Goal: Transaction & Acquisition: Purchase product/service

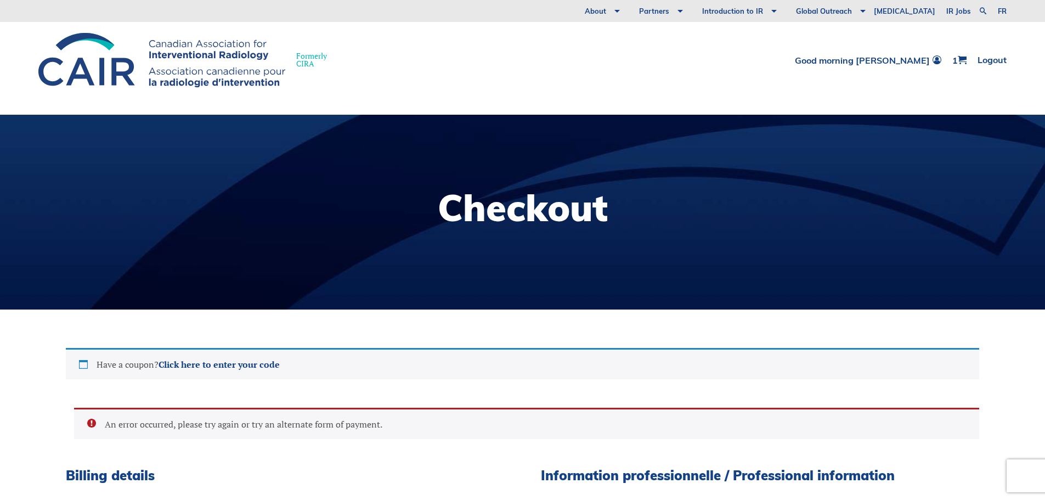
select select "BC"
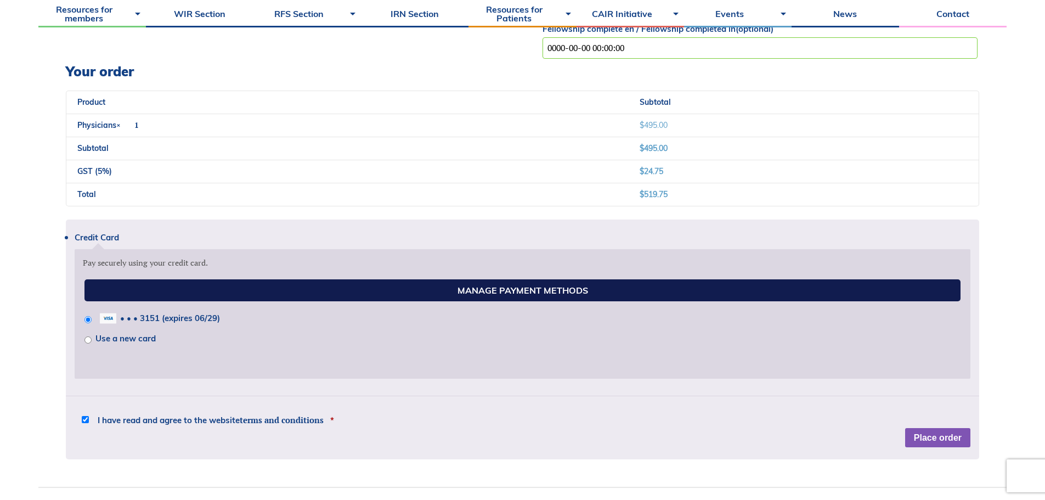
scroll to position [1152, 0]
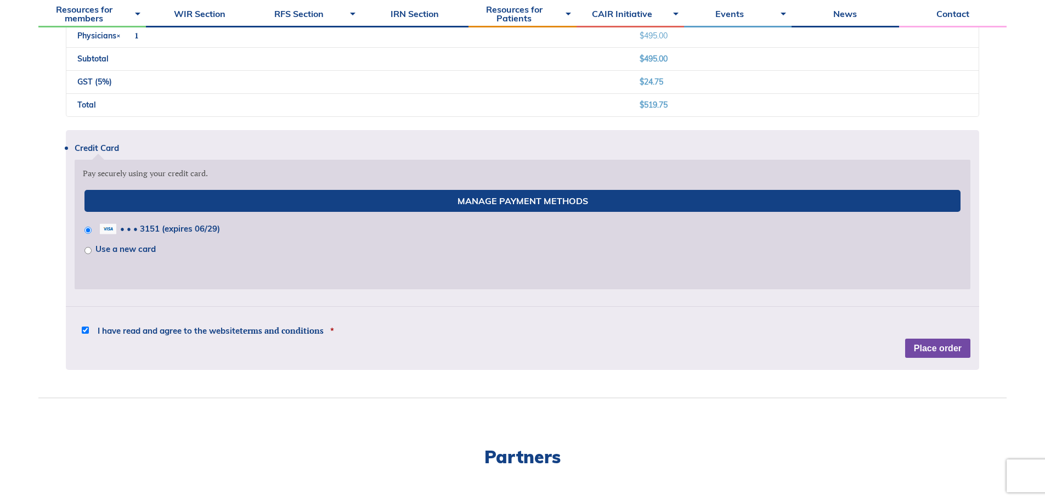
click at [943, 346] on button "Place order" at bounding box center [938, 349] width 65 height 20
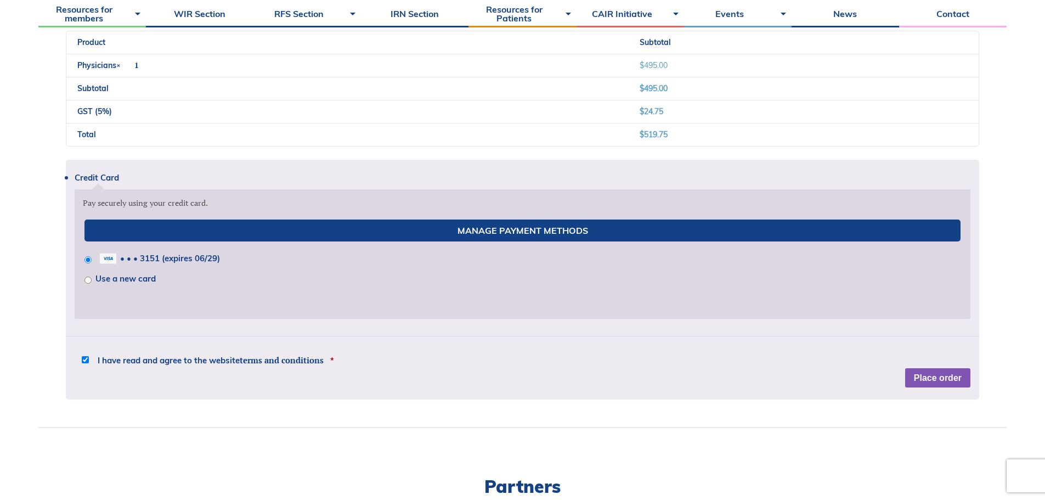
scroll to position [1176, 0]
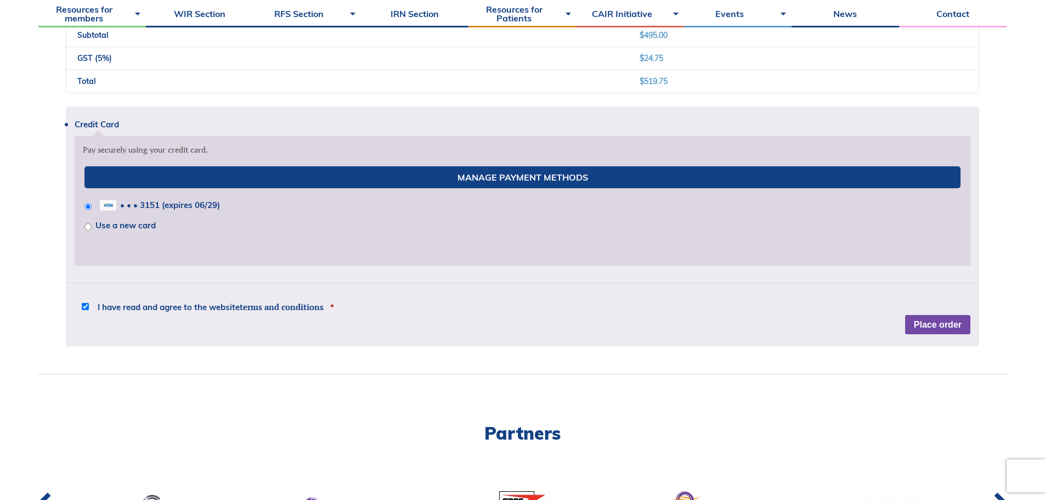
click at [943, 323] on button "Place order" at bounding box center [938, 325] width 65 height 20
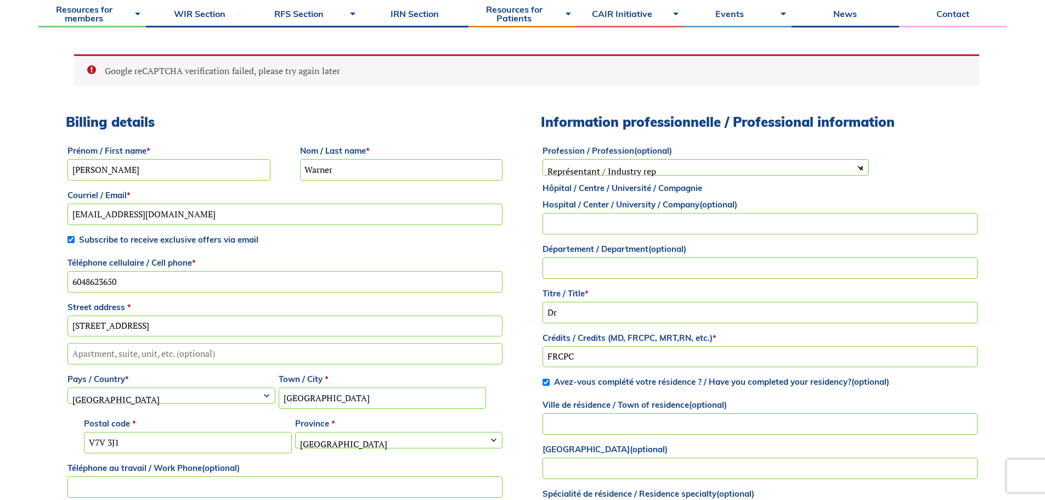
scroll to position [353, 0]
drag, startPoint x: 1053, startPoint y: 0, endPoint x: 257, endPoint y: 68, distance: 799.2
click at [257, 68] on li "Google reCAPTCHA verification failed, please try again later" at bounding box center [533, 71] width 857 height 12
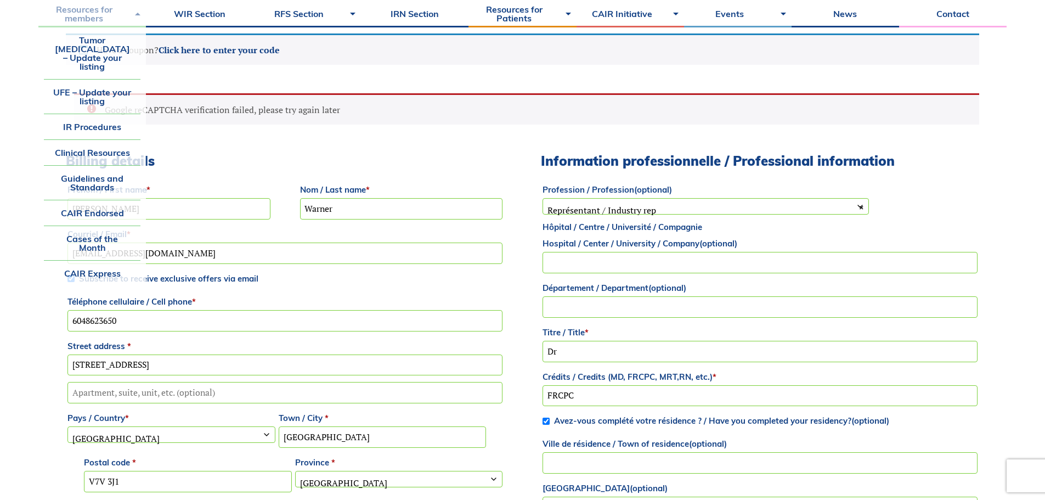
scroll to position [298, 0]
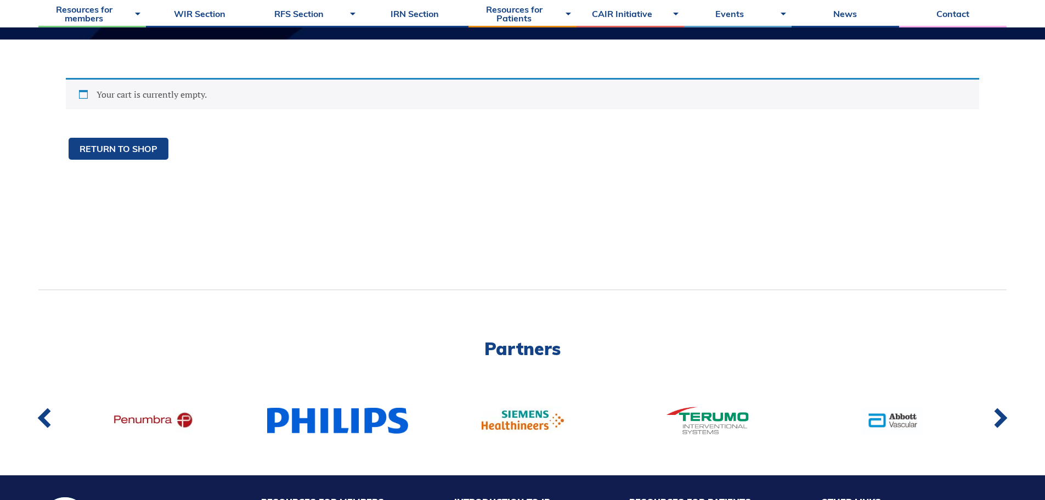
scroll to position [274, 0]
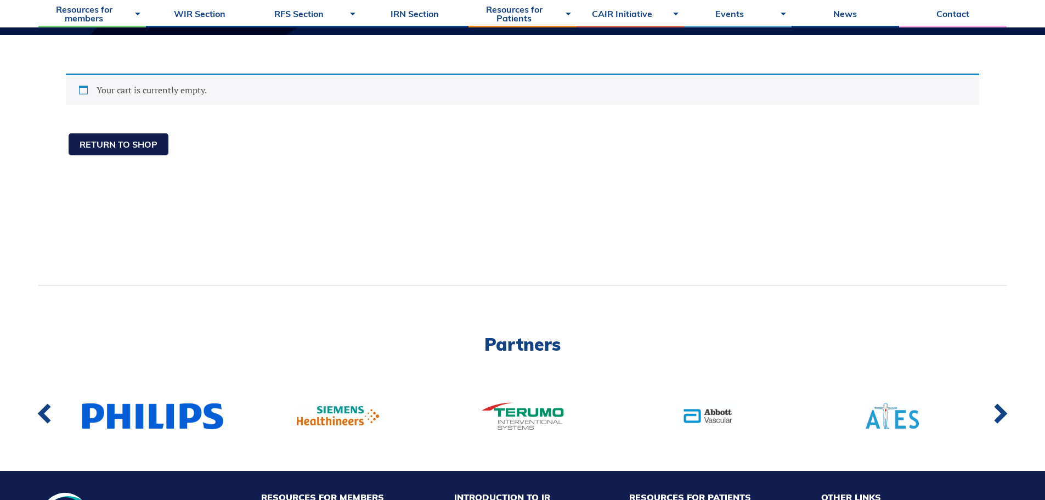
click at [128, 138] on link "Return to shop" at bounding box center [119, 144] width 100 height 22
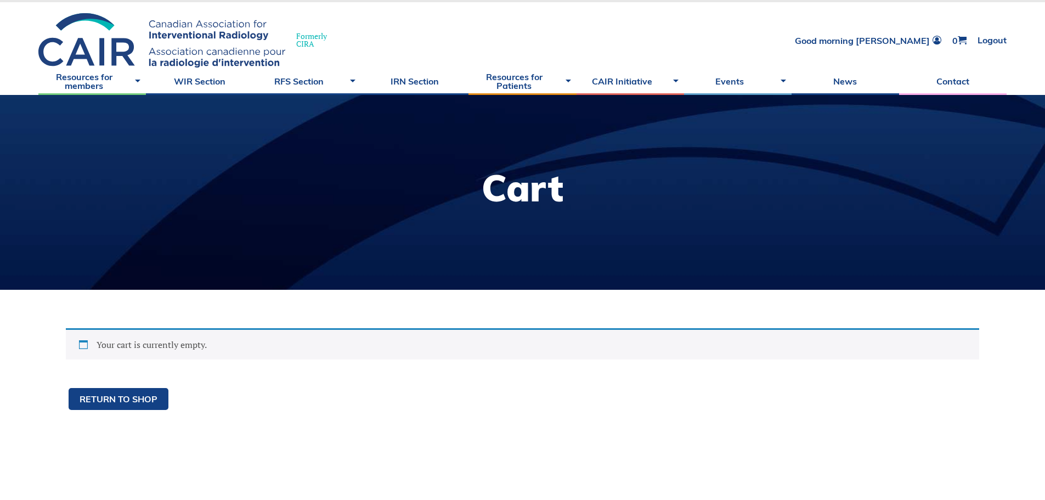
scroll to position [0, 0]
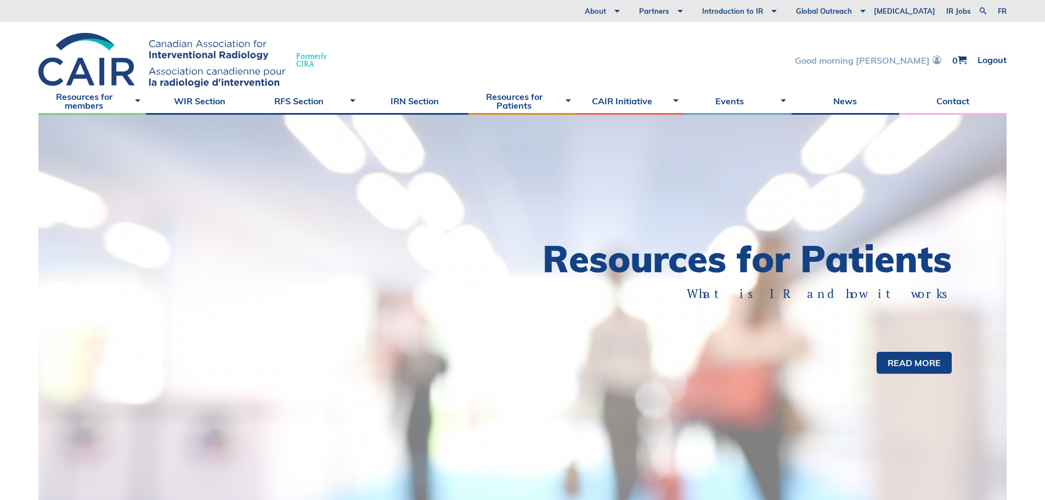
click at [885, 63] on link "Good morning [PERSON_NAME]" at bounding box center [868, 59] width 147 height 9
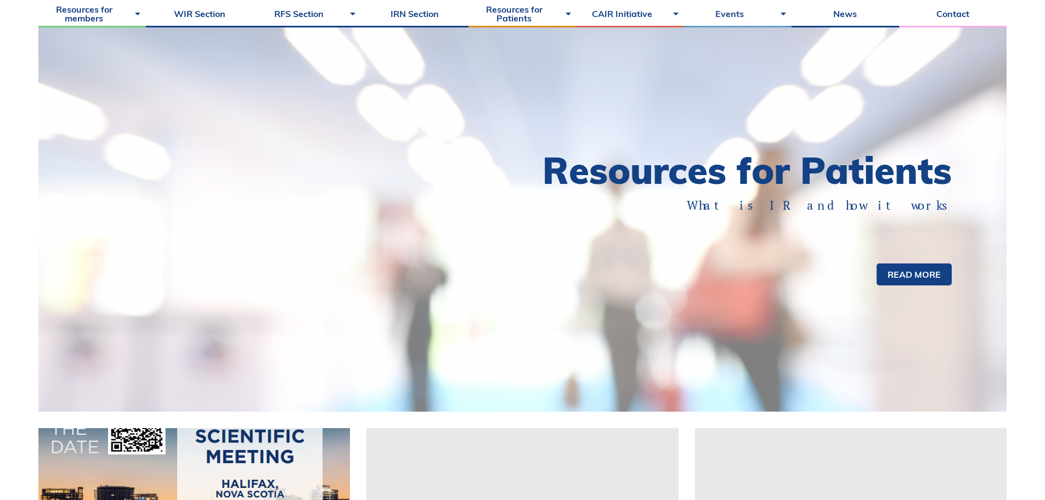
scroll to position [274, 0]
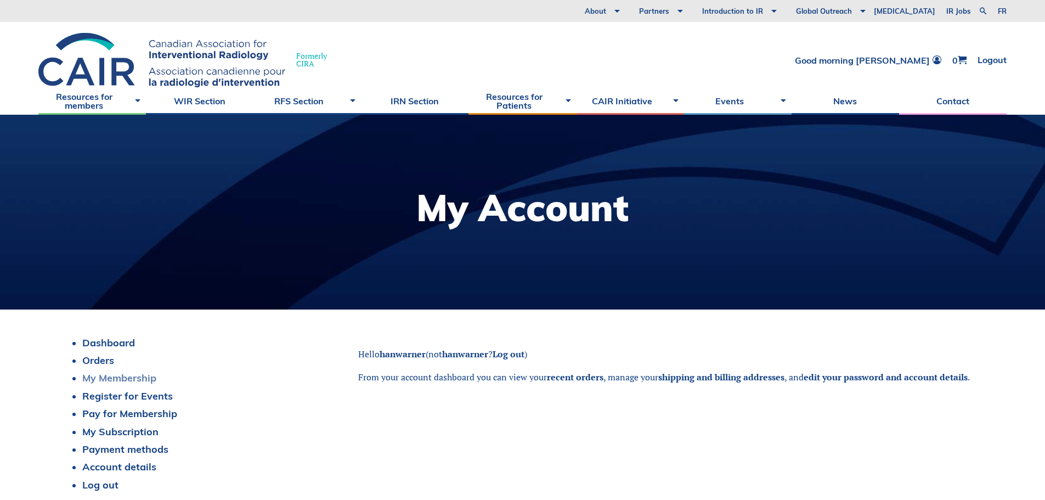
click at [121, 375] on link "My Membership" at bounding box center [119, 378] width 74 height 13
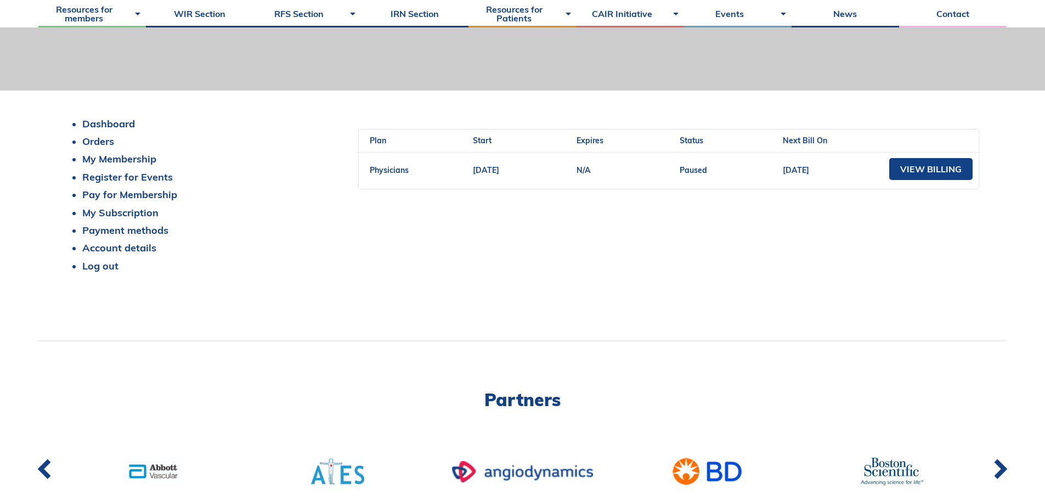
scroll to position [220, 0]
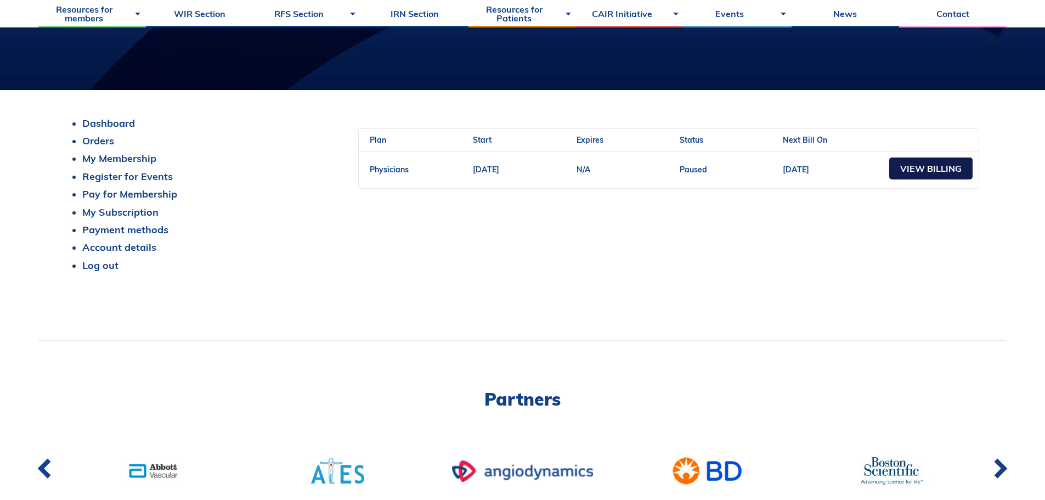
click at [925, 169] on link "View Billing" at bounding box center [931, 169] width 83 height 22
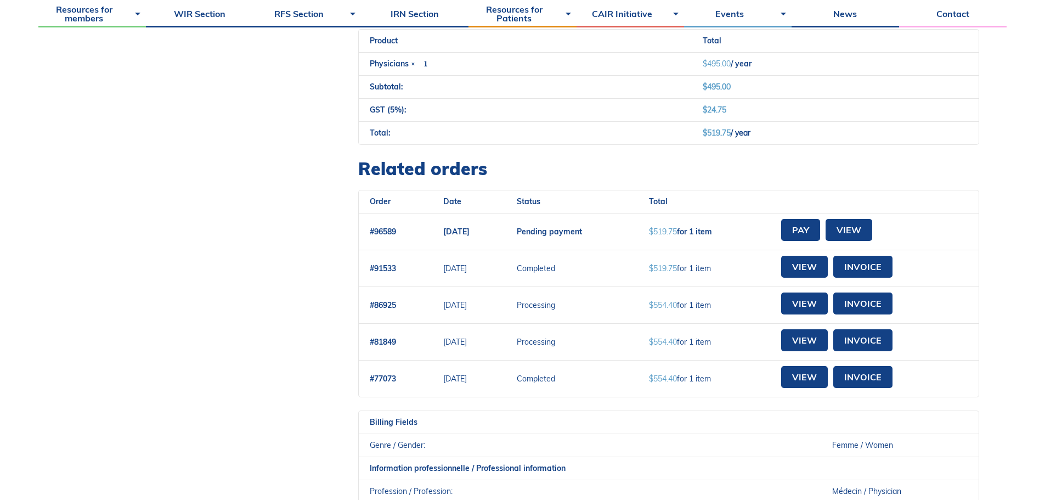
scroll to position [494, 0]
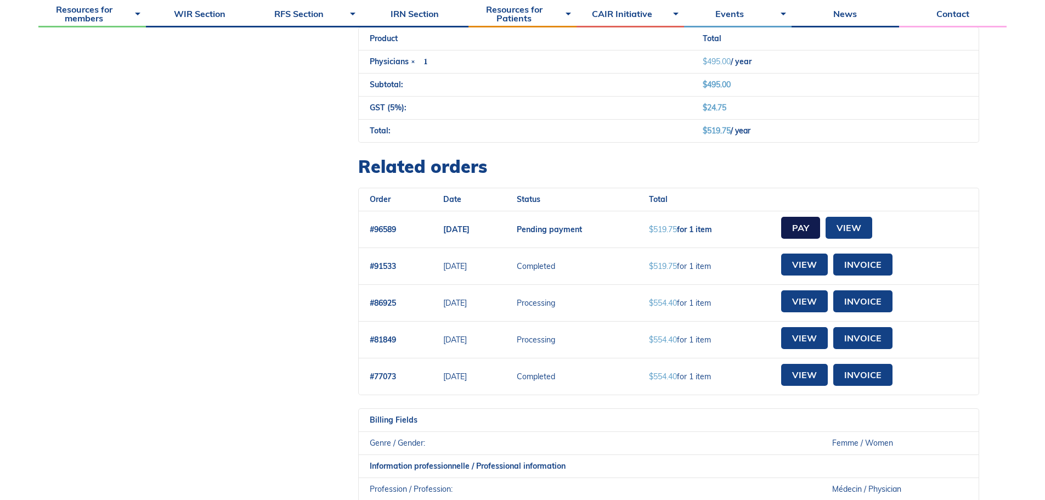
click at [820, 235] on link "Pay" at bounding box center [800, 228] width 39 height 22
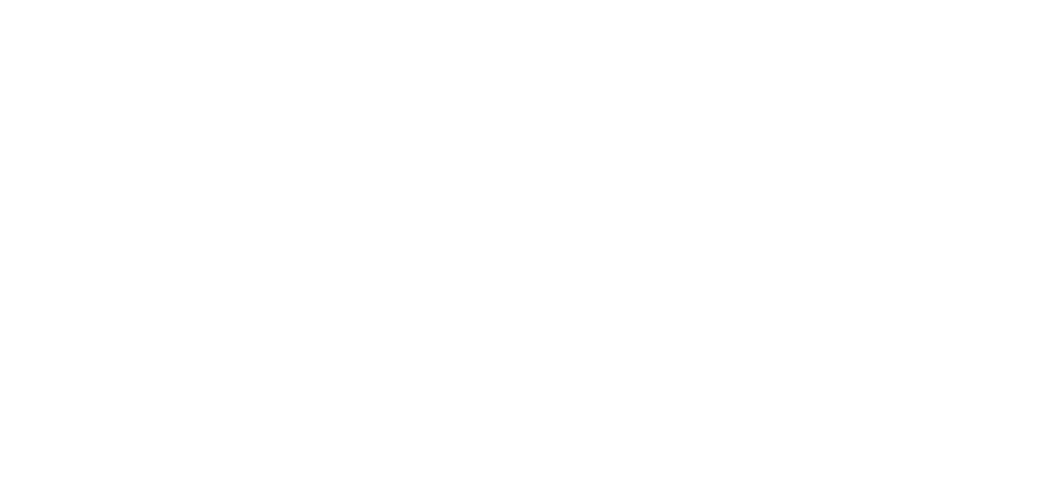
select select "BC"
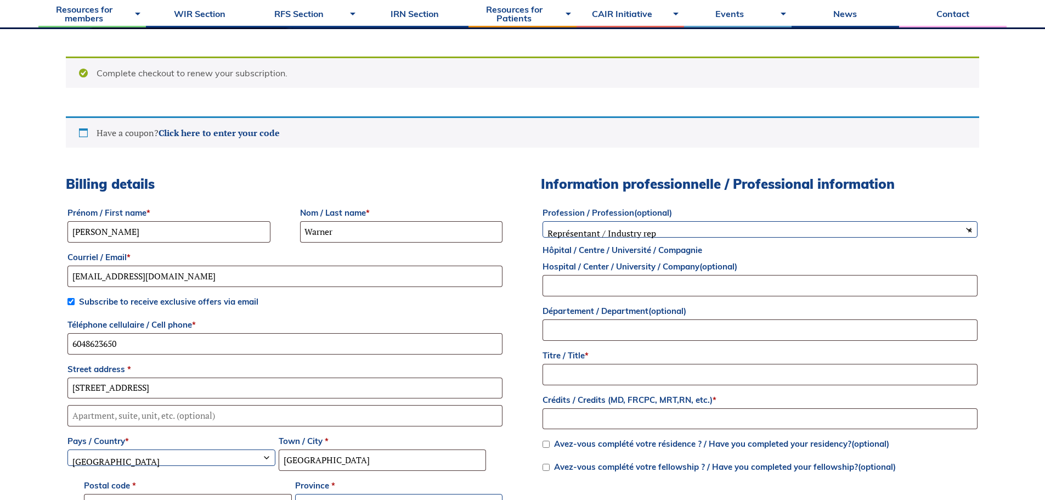
scroll to position [439, 0]
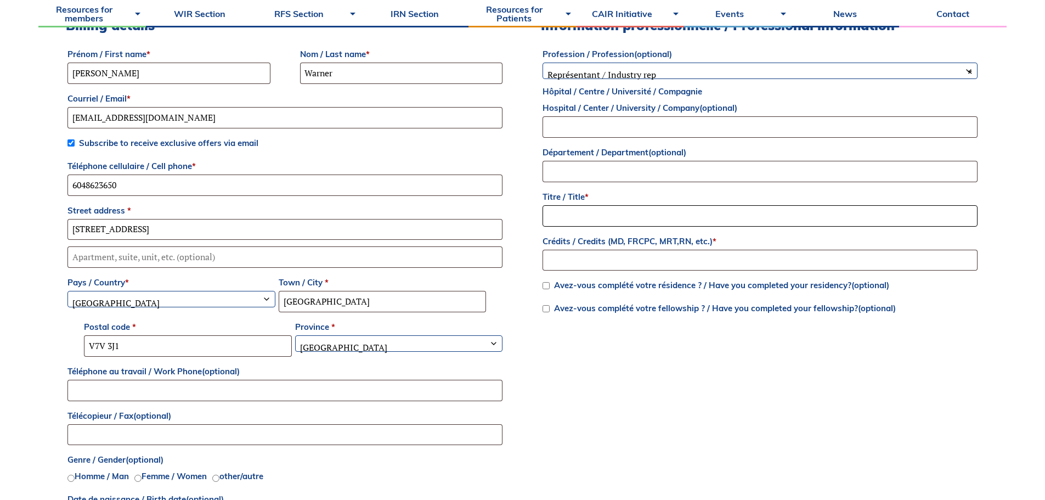
click at [582, 206] on input "Titre / Title *" at bounding box center [760, 215] width 435 height 21
type input "Dr."
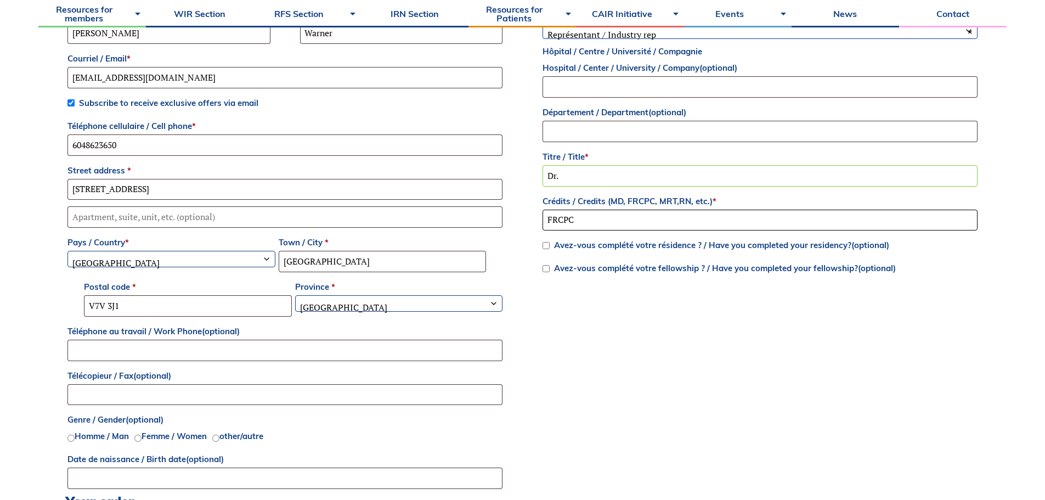
scroll to position [549, 0]
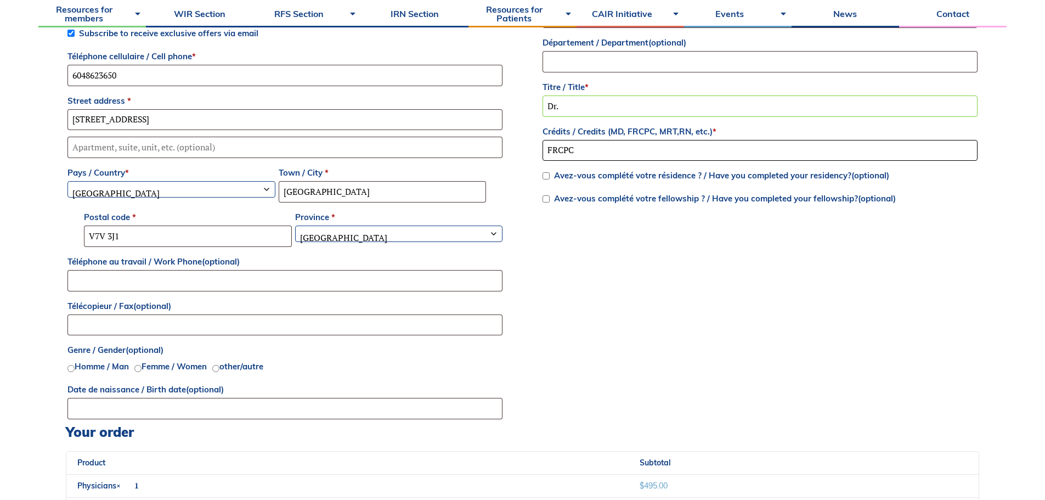
type input "FRCPC"
click at [620, 250] on div "Billing details Prénom / First name * Hannah Nom / Last name * Warner Courriel …" at bounding box center [523, 166] width 914 height 516
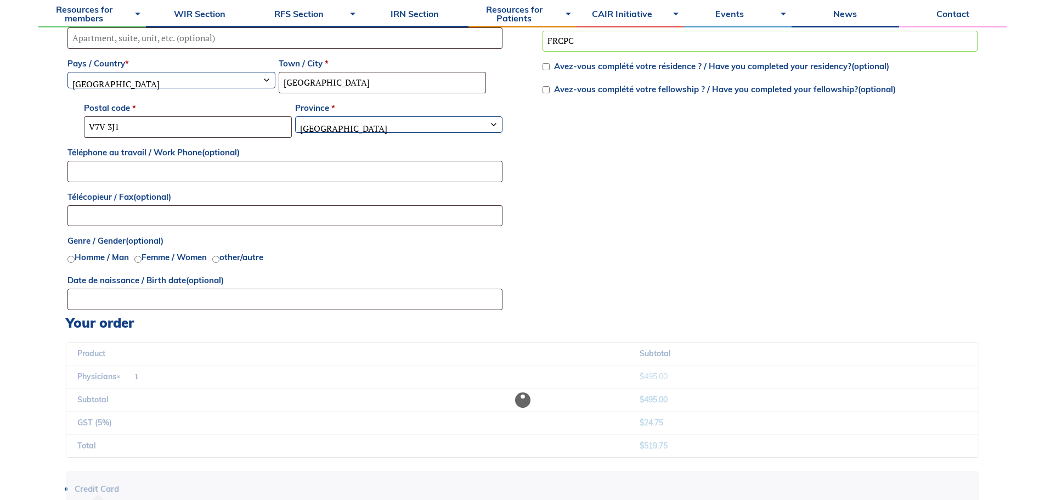
scroll to position [659, 0]
click at [143, 250] on p "Genre / Gender (optional) Homme / Man Femme / Women other/autre" at bounding box center [285, 248] width 438 height 36
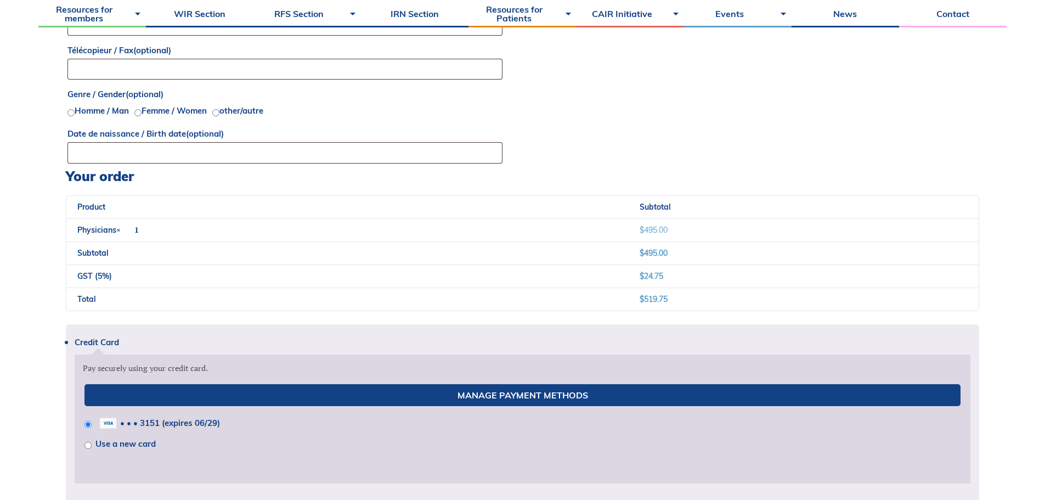
scroll to position [933, 0]
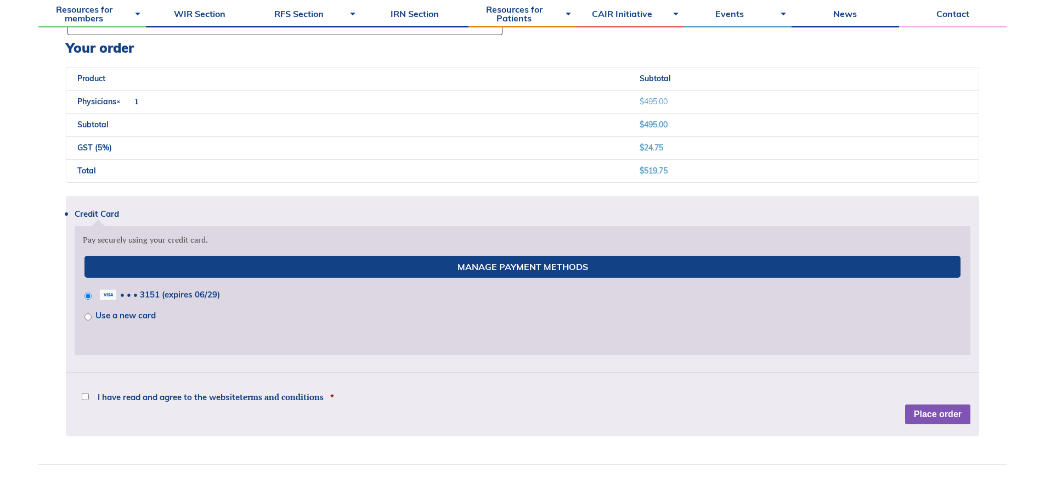
click at [88, 397] on input "I have read and agree to the website terms and conditions *" at bounding box center [85, 396] width 7 height 7
checkbox input "true"
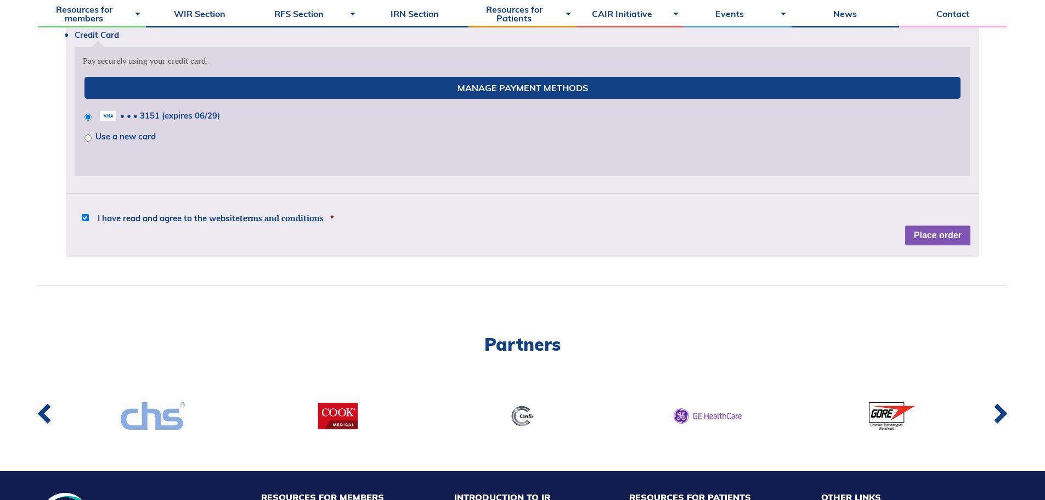
scroll to position [988, 0]
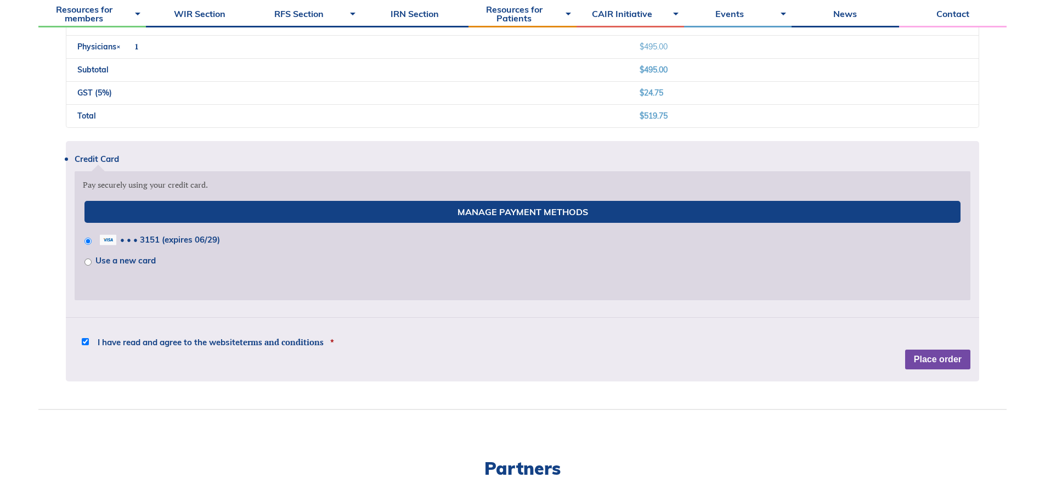
click at [952, 360] on button "Place order" at bounding box center [938, 360] width 65 height 20
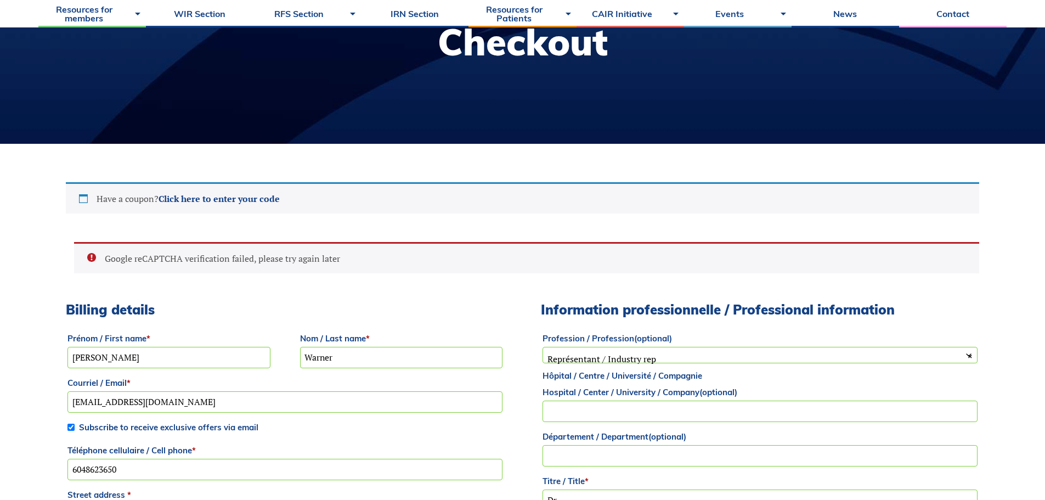
scroll to position [165, 0]
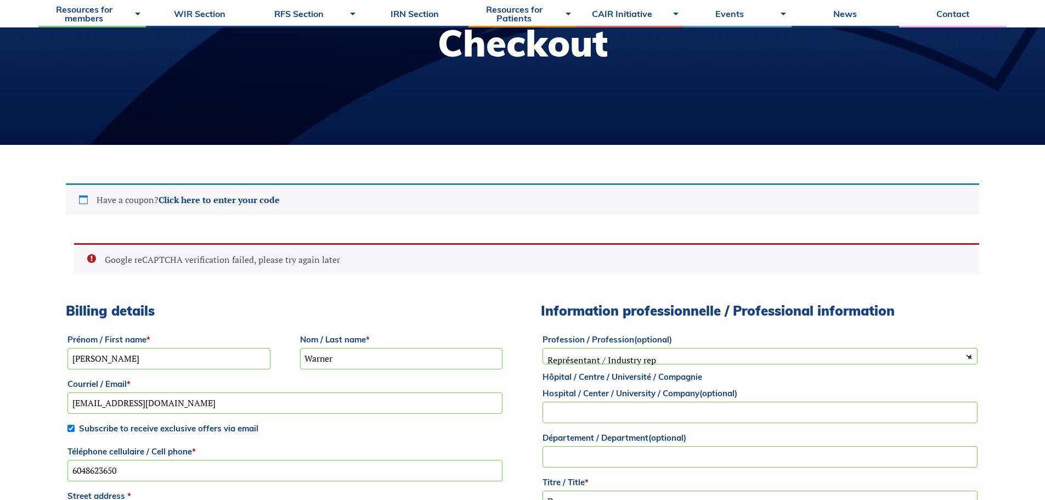
click at [233, 252] on ul "Google reCAPTCHA verification failed, please try again later" at bounding box center [527, 258] width 906 height 31
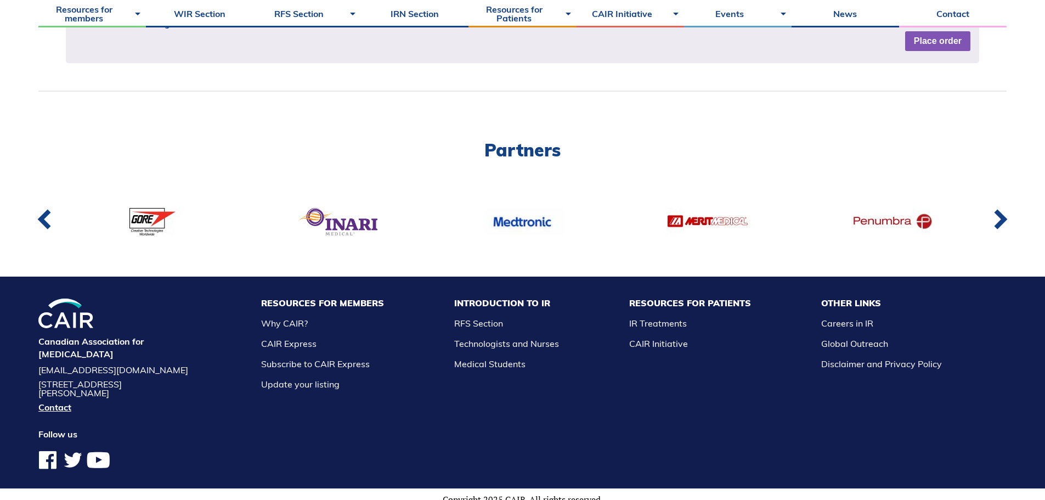
scroll to position [1326, 0]
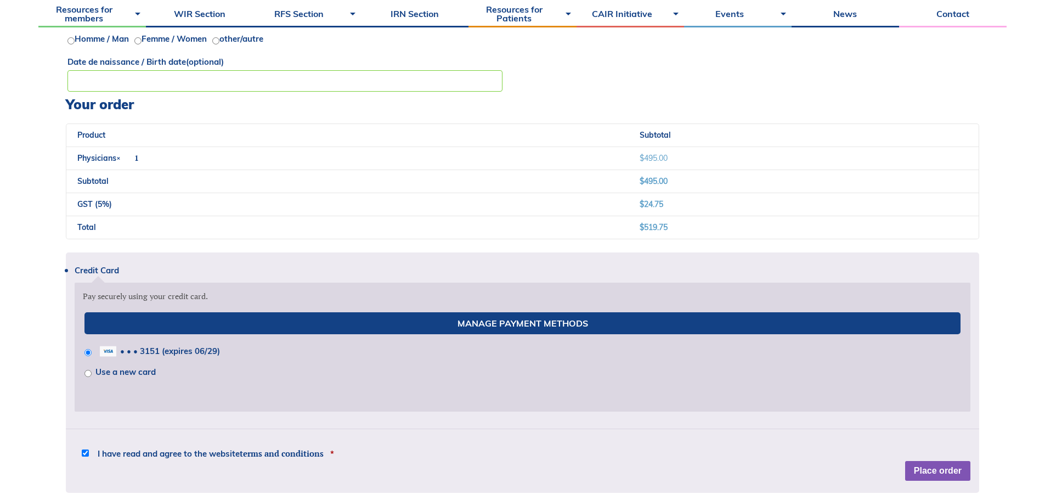
click at [132, 370] on label "Use a new card" at bounding box center [125, 372] width 60 height 10
click at [92, 370] on input "Use a new card" at bounding box center [88, 373] width 7 height 7
radio input "true"
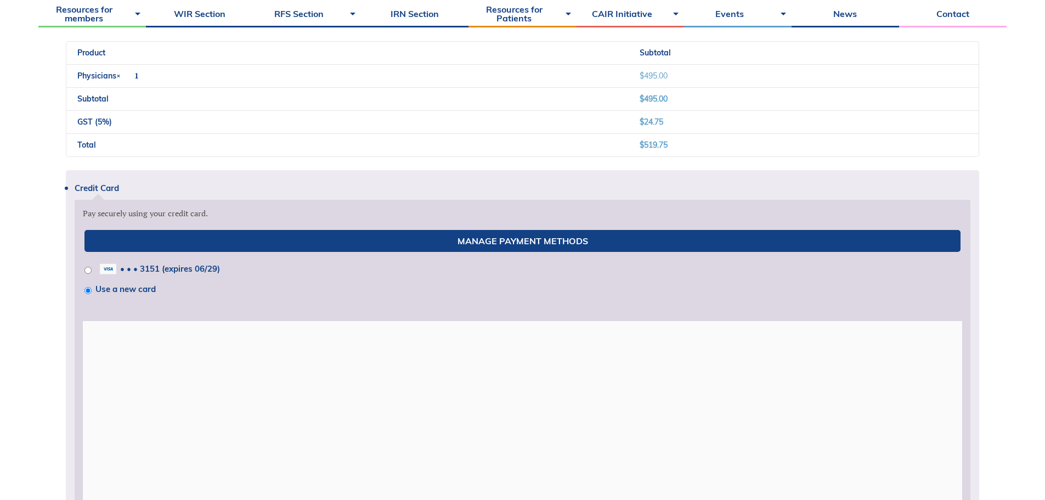
scroll to position [1058, 0]
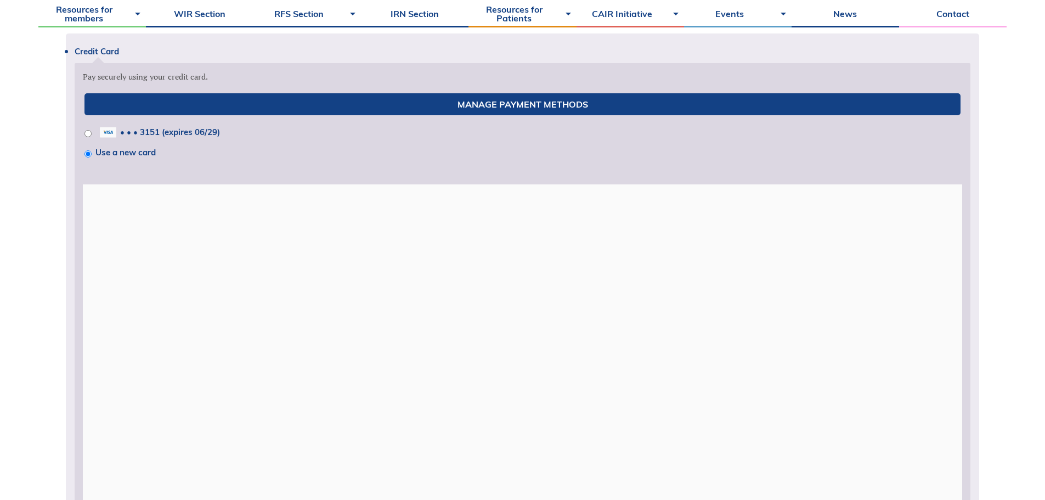
type input "6048623650"
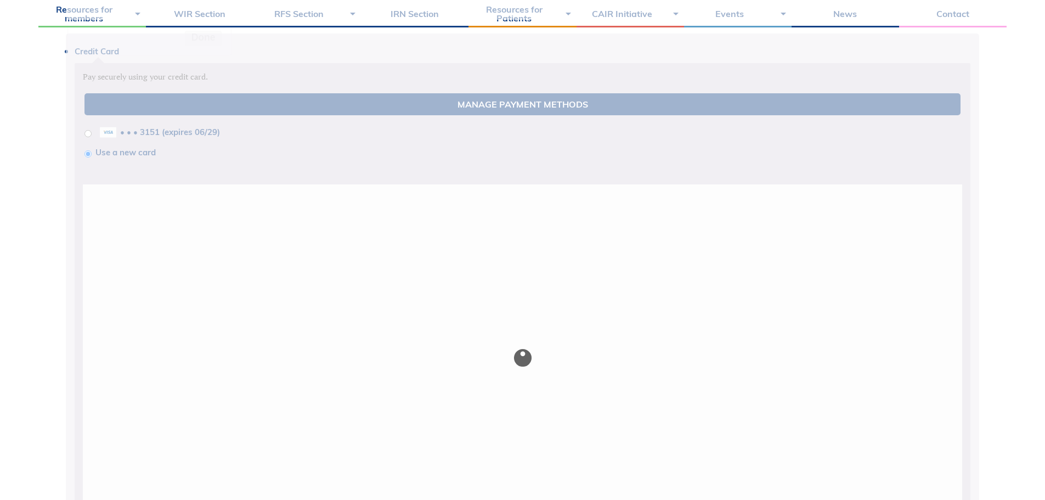
type input "6048623650"
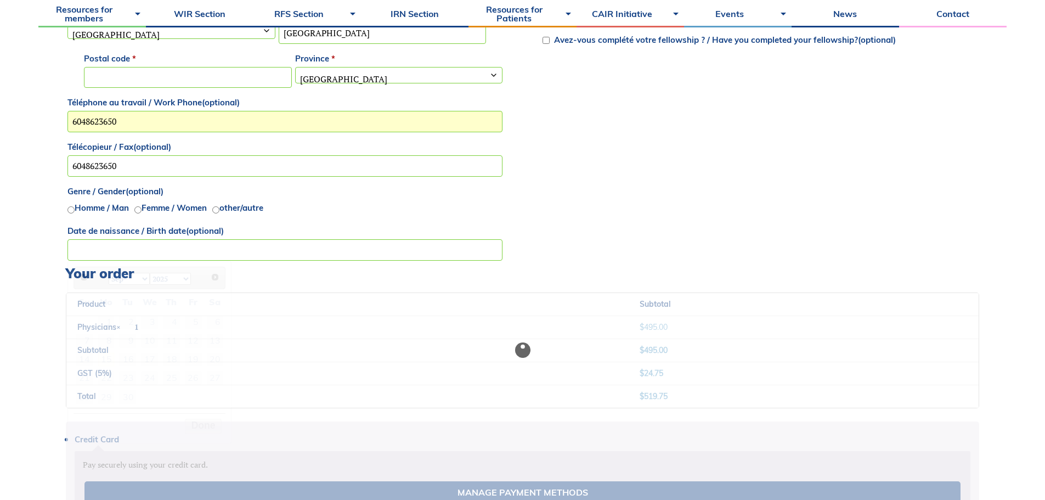
type input "V7V3J1"
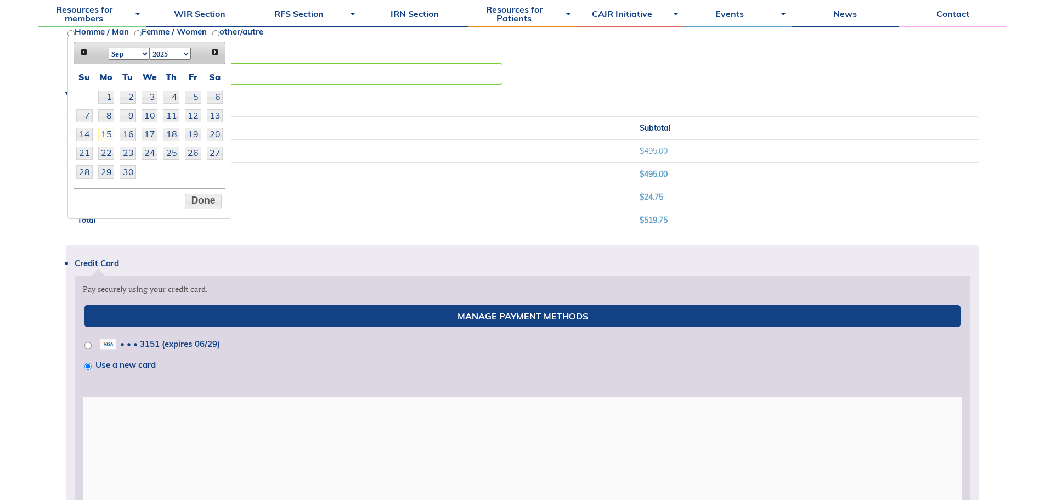
scroll to position [957, 0]
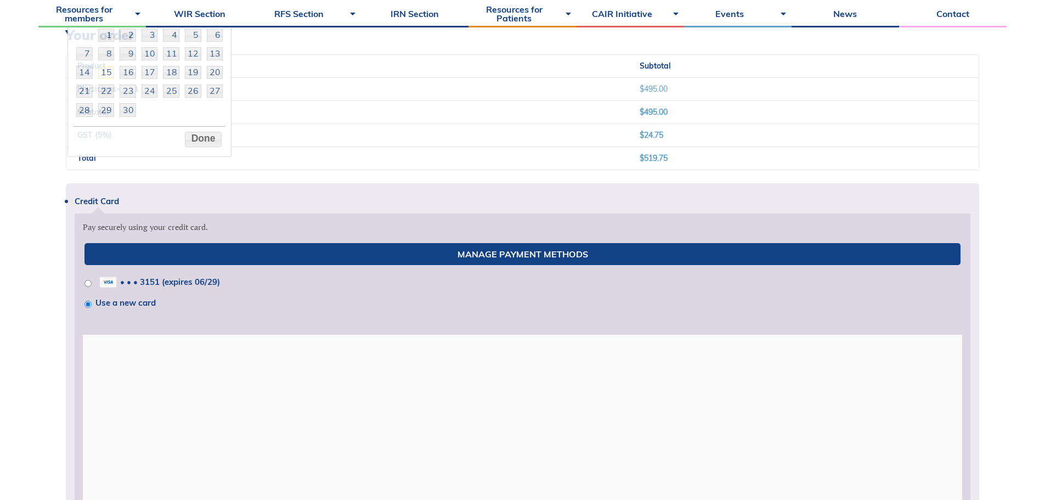
click at [345, 269] on p "Manage Payment Methods • • • 3151 (expires 06/29) Use a new card" at bounding box center [523, 273] width 880 height 80
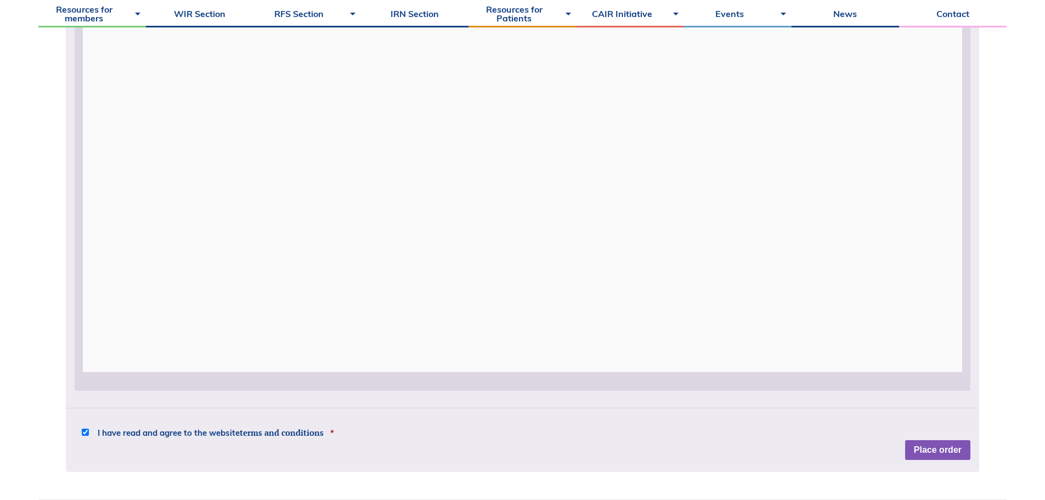
scroll to position [902, 0]
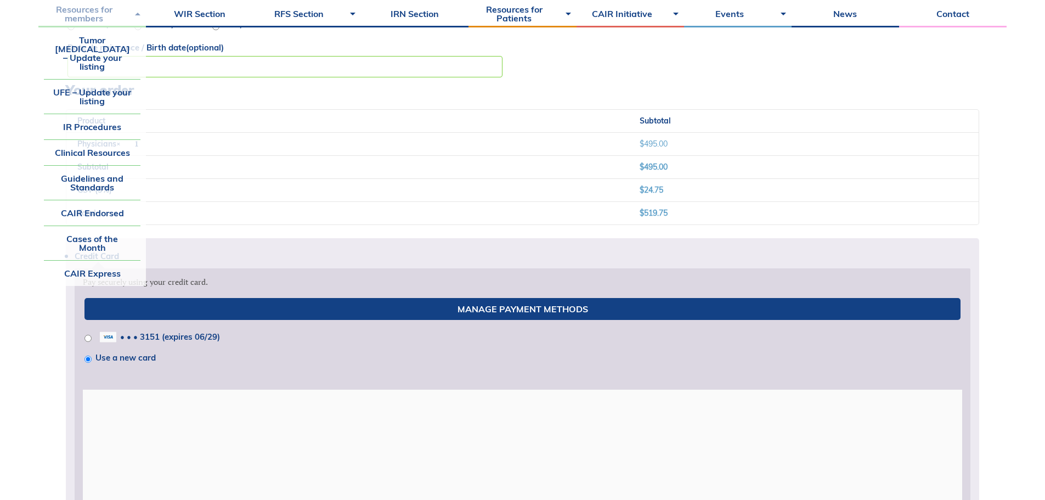
click at [92, 10] on link "Resources for members" at bounding box center [92, 13] width 108 height 27
click at [92, 114] on link "IR Procedures" at bounding box center [92, 126] width 97 height 25
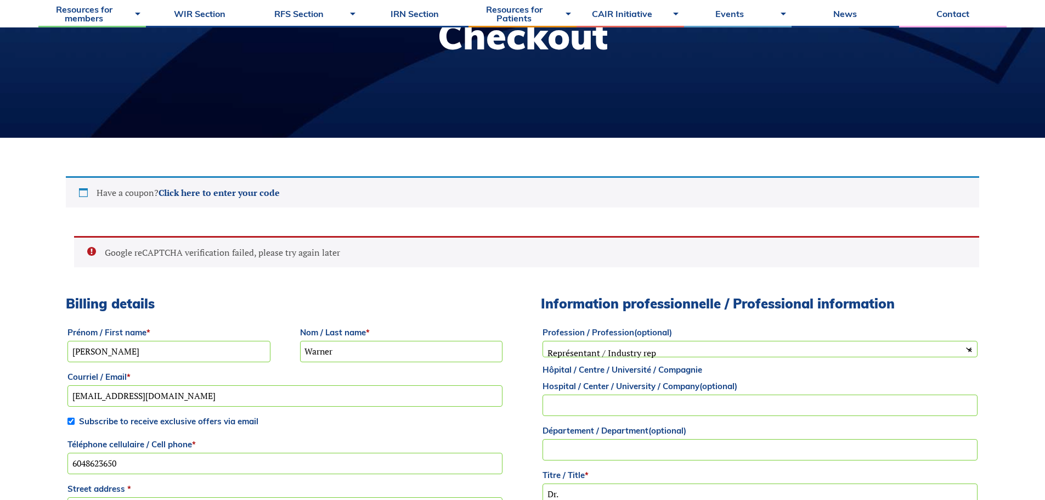
scroll to position [133, 0]
